Goal: Task Accomplishment & Management: Use online tool/utility

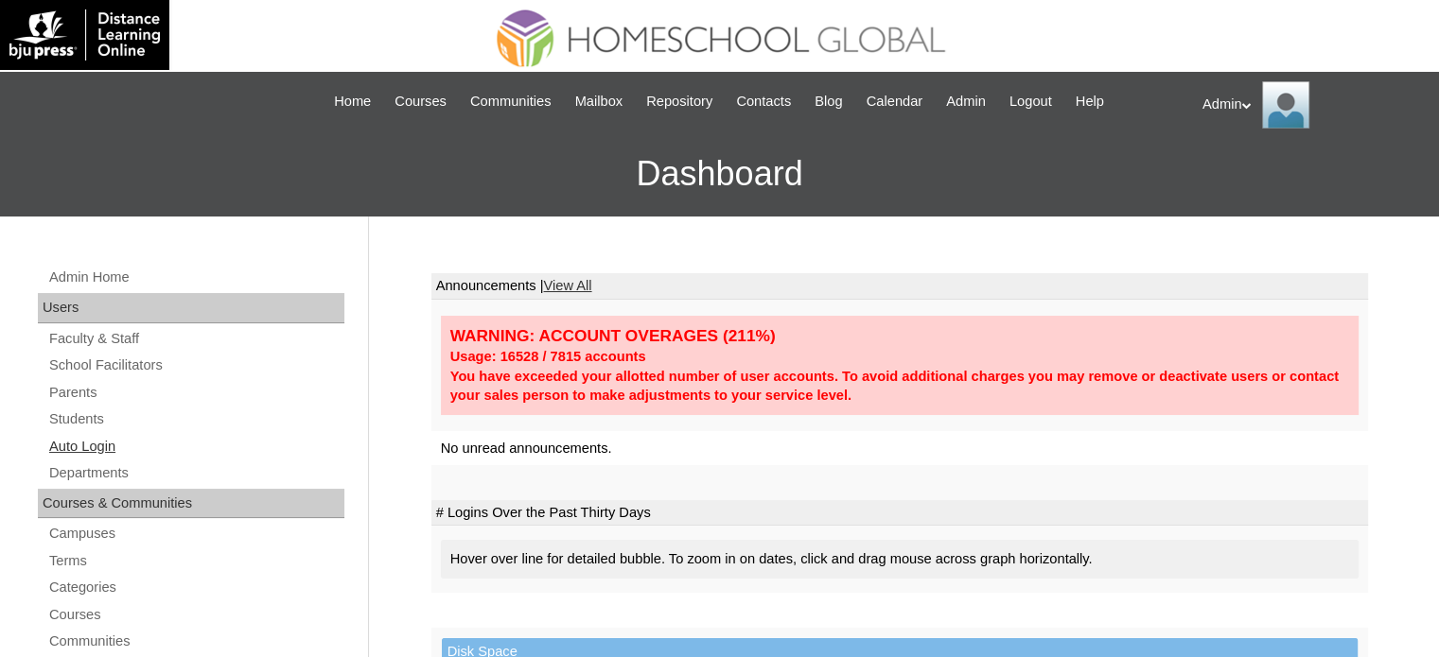
click at [80, 442] on link "Auto Login" at bounding box center [195, 447] width 297 height 24
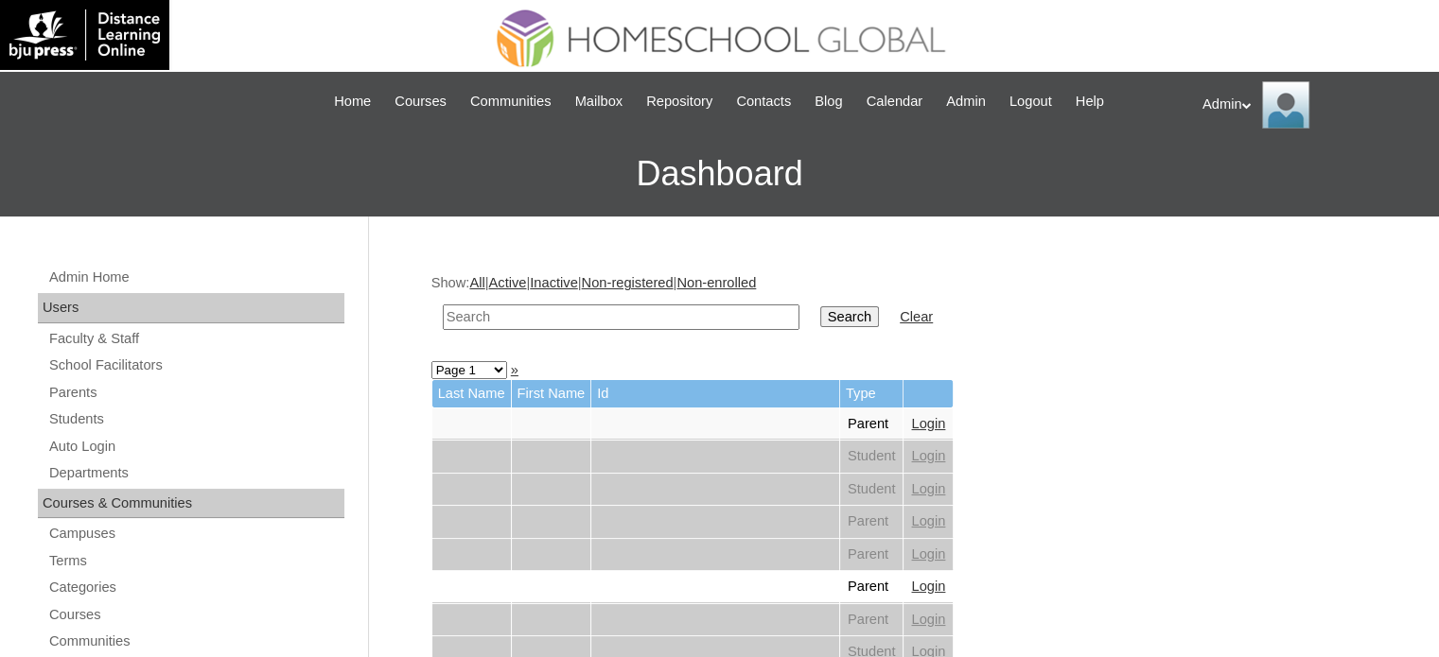
click at [527, 307] on input "text" at bounding box center [621, 318] width 357 height 26
type input "remomlacio"
click at [820, 313] on input "Search" at bounding box center [849, 316] width 59 height 21
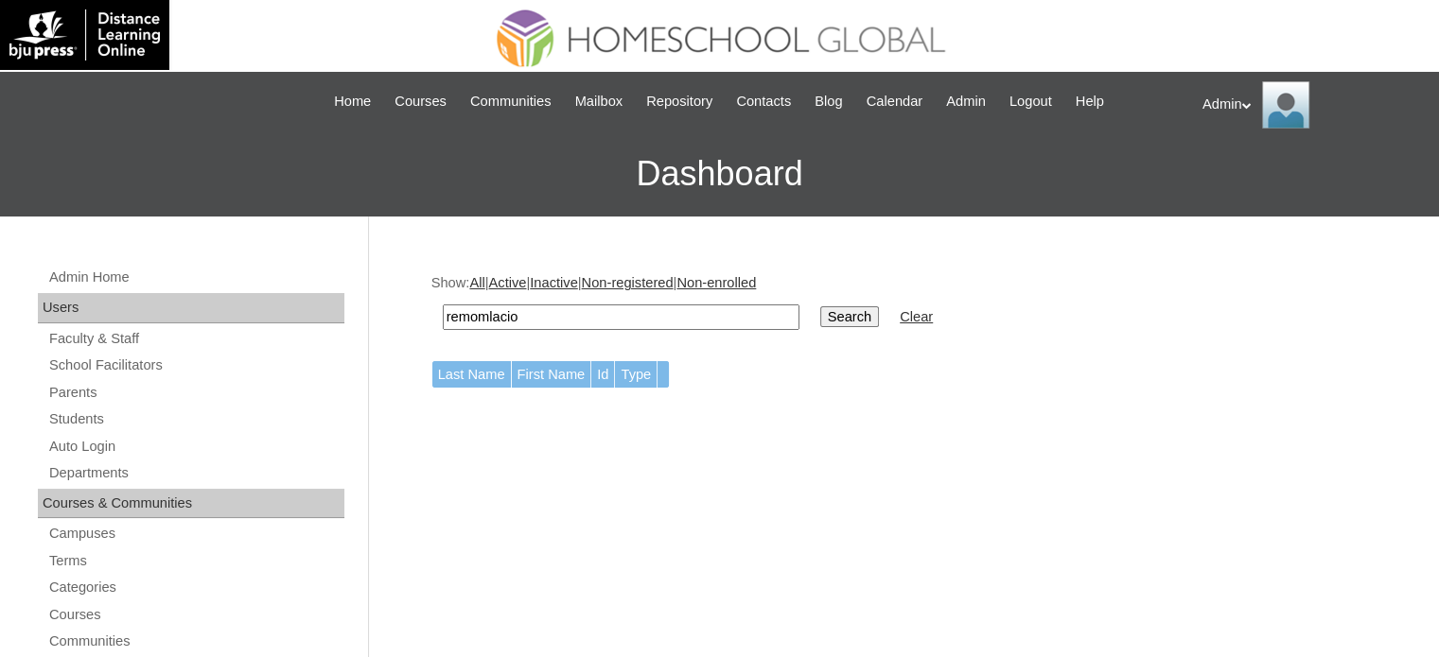
click at [490, 317] on input "remomlacio" at bounding box center [621, 318] width 357 height 26
type input "remolacio"
click at [820, 321] on input "Search" at bounding box center [849, 316] width 59 height 21
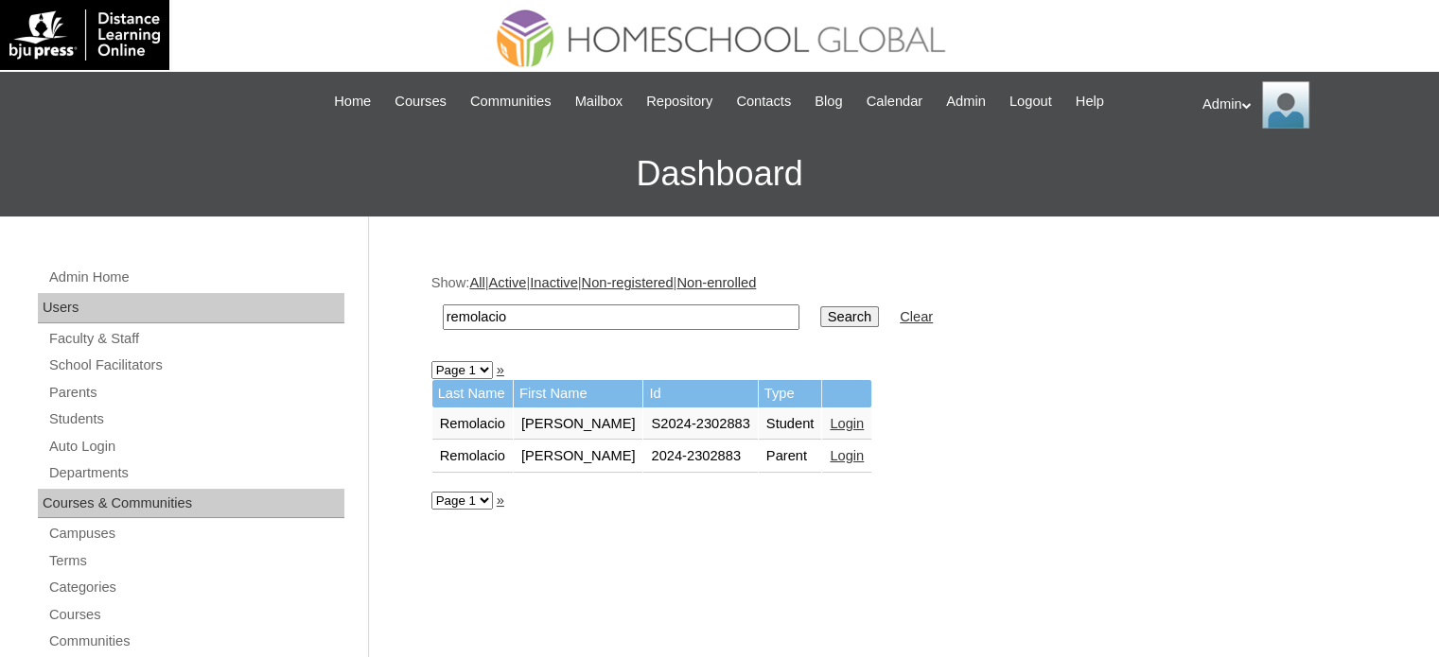
click at [836, 423] on link "Login" at bounding box center [846, 423] width 34 height 15
